Goal: Information Seeking & Learning: Compare options

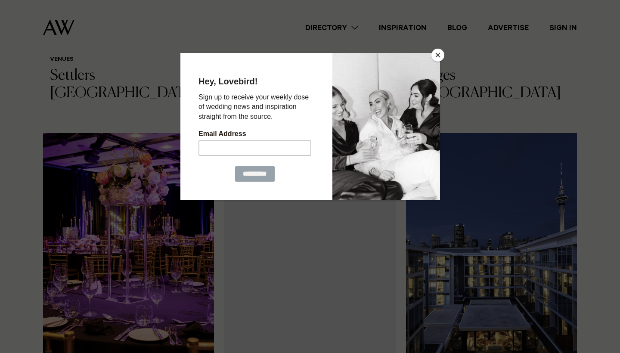
scroll to position [491, 0]
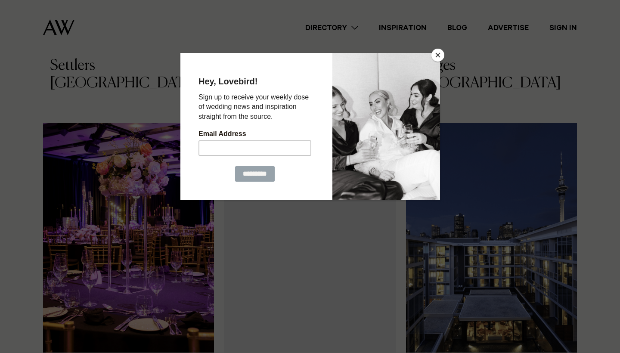
click at [436, 55] on button "Close" at bounding box center [437, 55] width 13 height 13
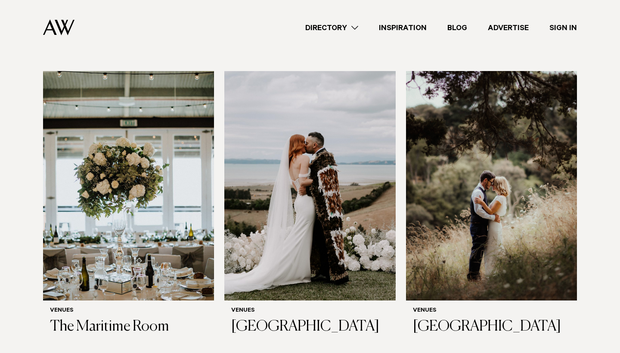
scroll to position [2405, 0]
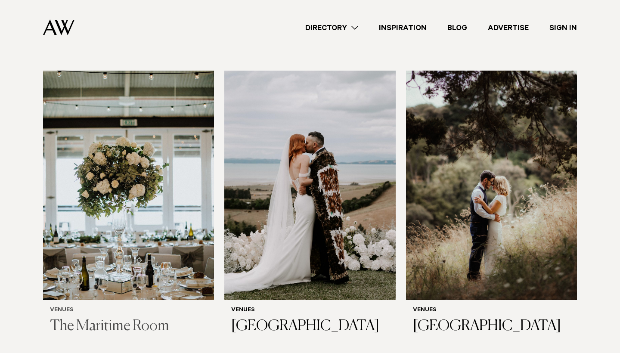
click at [90, 201] on img at bounding box center [128, 185] width 171 height 229
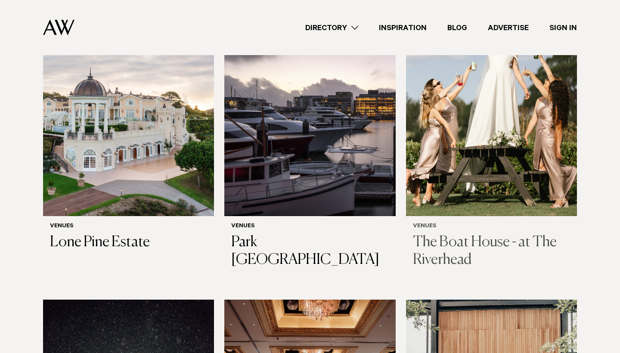
scroll to position [925, 0]
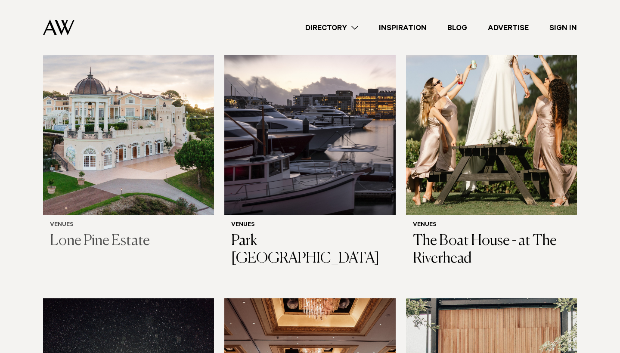
click at [184, 202] on img at bounding box center [128, 99] width 171 height 229
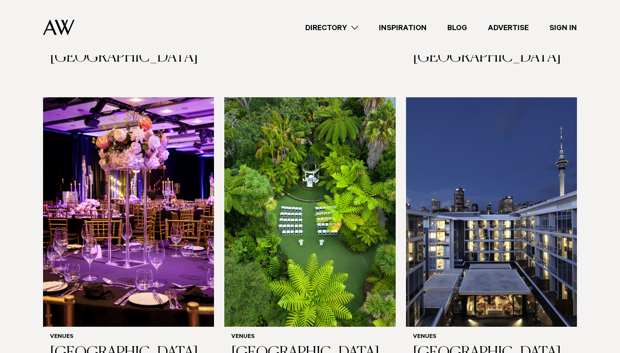
scroll to position [515, 0]
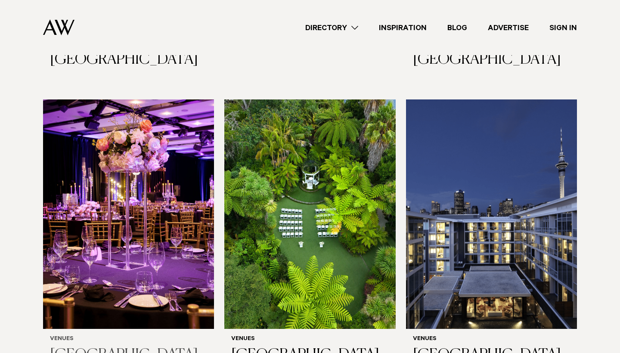
click at [182, 161] on img at bounding box center [128, 213] width 171 height 229
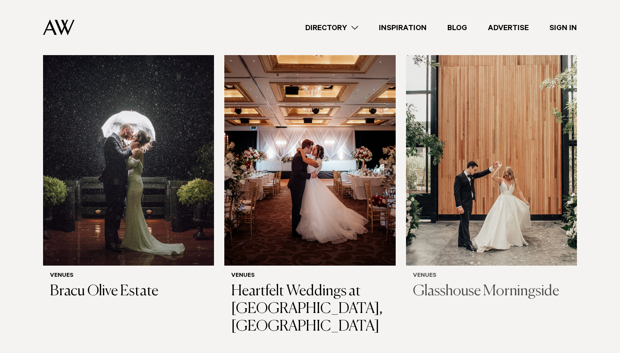
scroll to position [1211, 0]
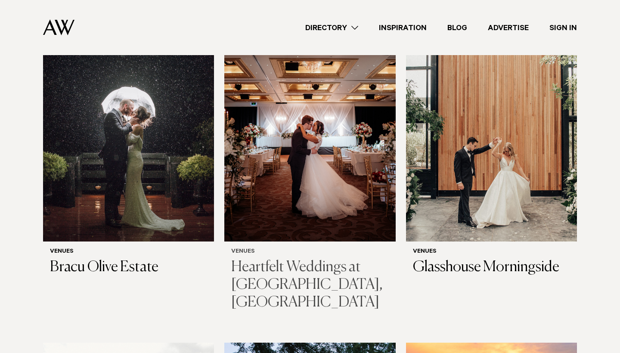
click at [320, 212] on img at bounding box center [309, 126] width 171 height 229
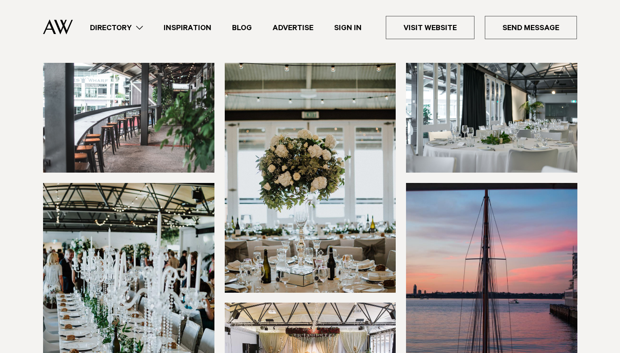
scroll to position [102, 0]
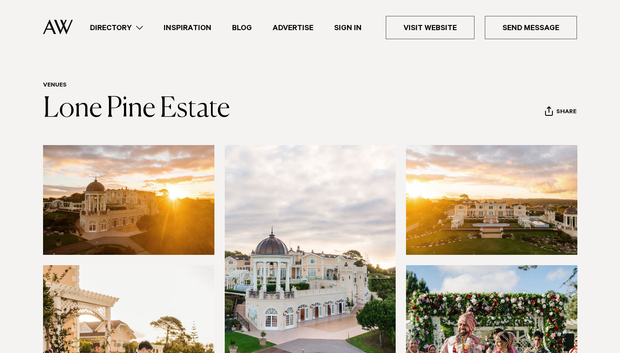
scroll to position [-3, 0]
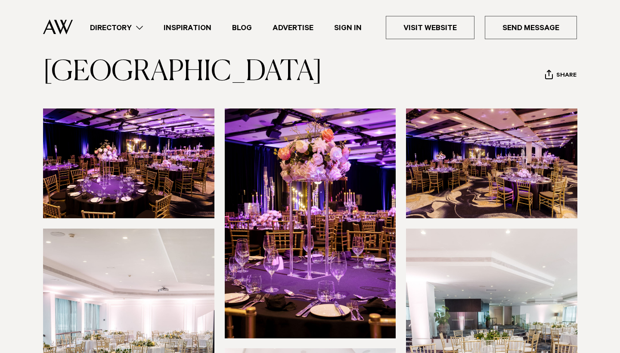
scroll to position [-5, 0]
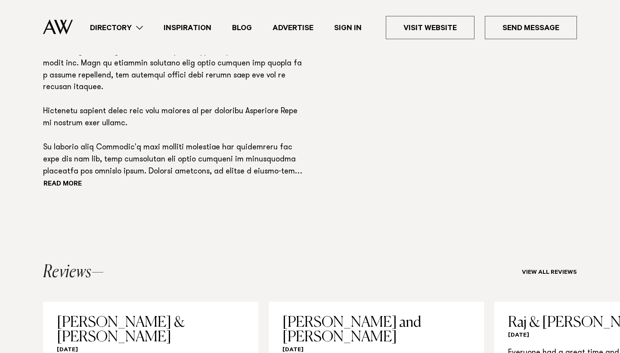
scroll to position [776, 0]
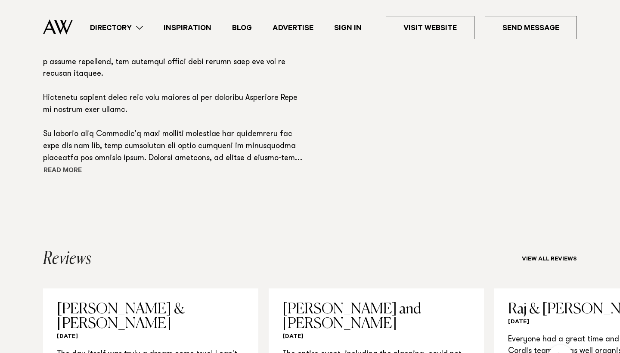
click at [75, 165] on button "Read more" at bounding box center [81, 171] width 77 height 13
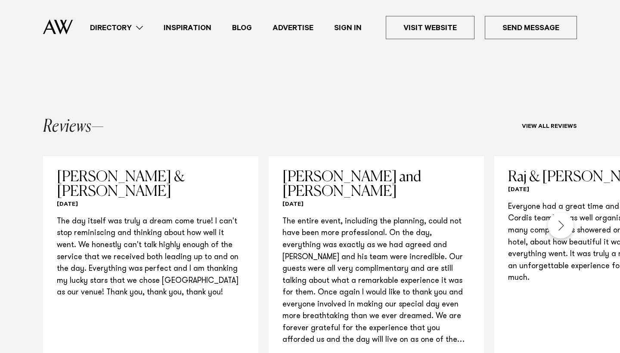
scroll to position [1317, 0]
click at [563, 212] on div "Next slide" at bounding box center [560, 225] width 26 height 26
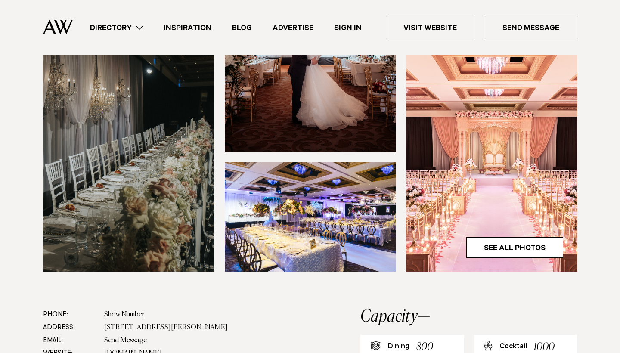
scroll to position [302, 0]
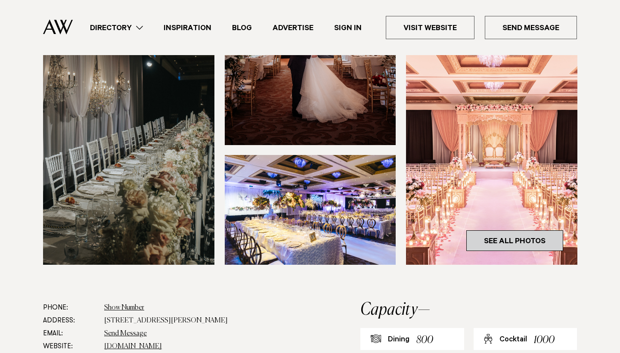
click at [559, 230] on link "See All Photos" at bounding box center [514, 240] width 97 height 21
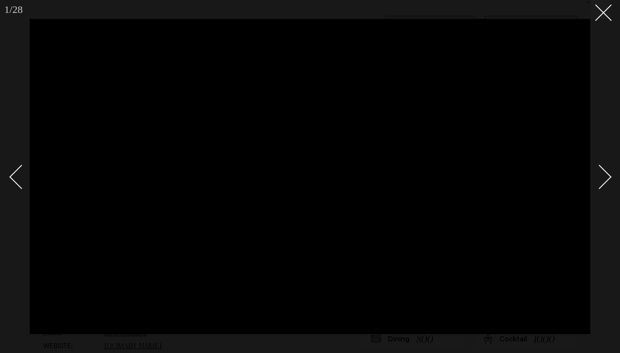
click at [602, 174] on div "Next slide" at bounding box center [599, 177] width 25 height 25
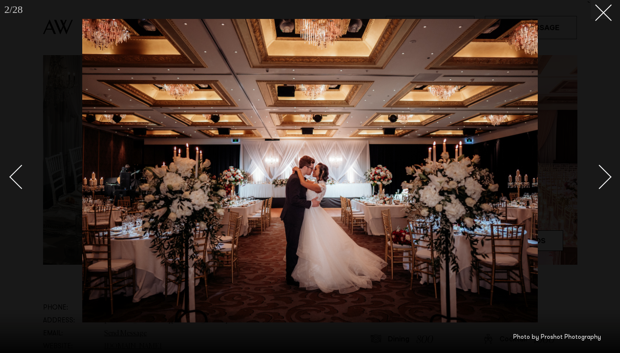
click at [596, 186] on div "Next slide" at bounding box center [599, 177] width 25 height 25
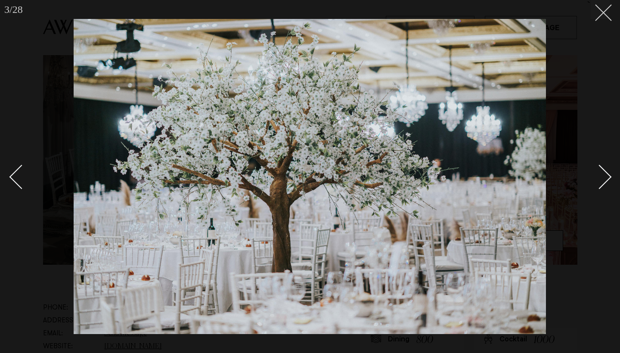
click at [602, 12] on icon at bounding box center [600, 9] width 10 height 10
